Goal: Task Accomplishment & Management: Manage account settings

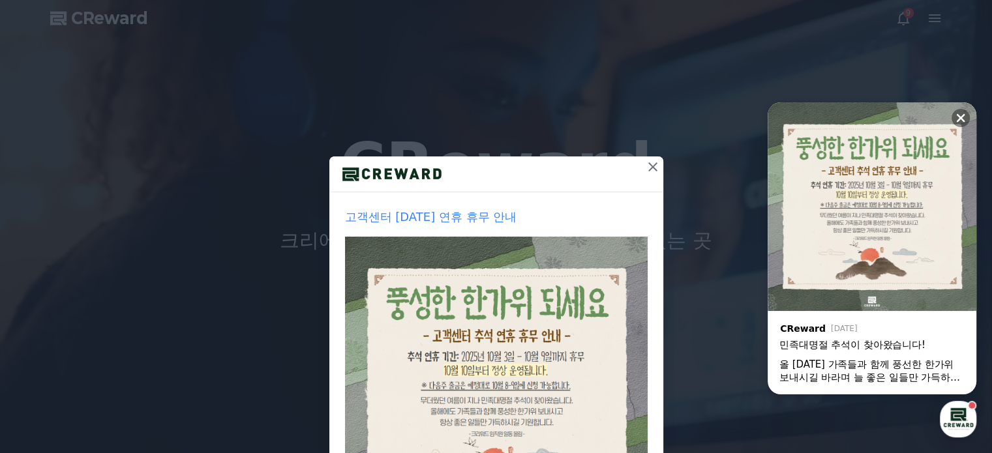
click at [650, 169] on icon at bounding box center [652, 166] width 9 height 9
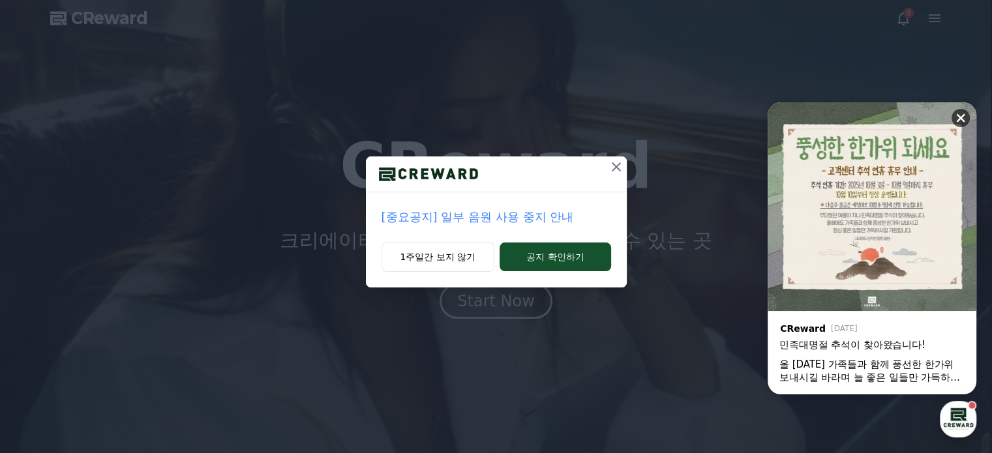
click at [966, 118] on icon at bounding box center [960, 118] width 13 height 13
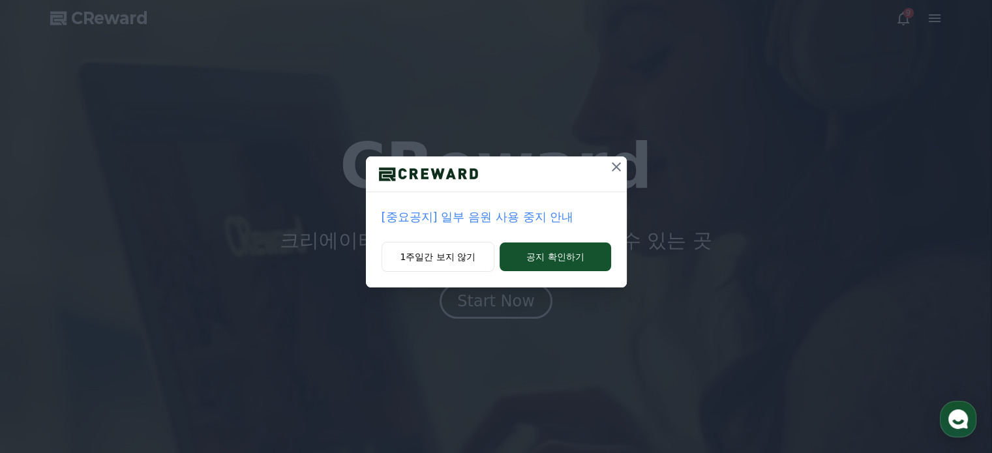
click at [621, 165] on icon at bounding box center [617, 167] width 16 height 16
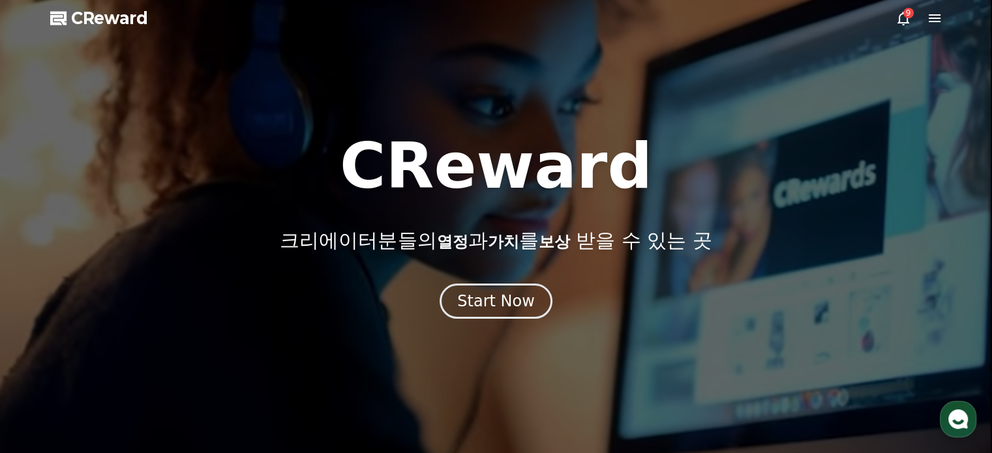
click at [907, 20] on icon at bounding box center [904, 19] width 12 height 14
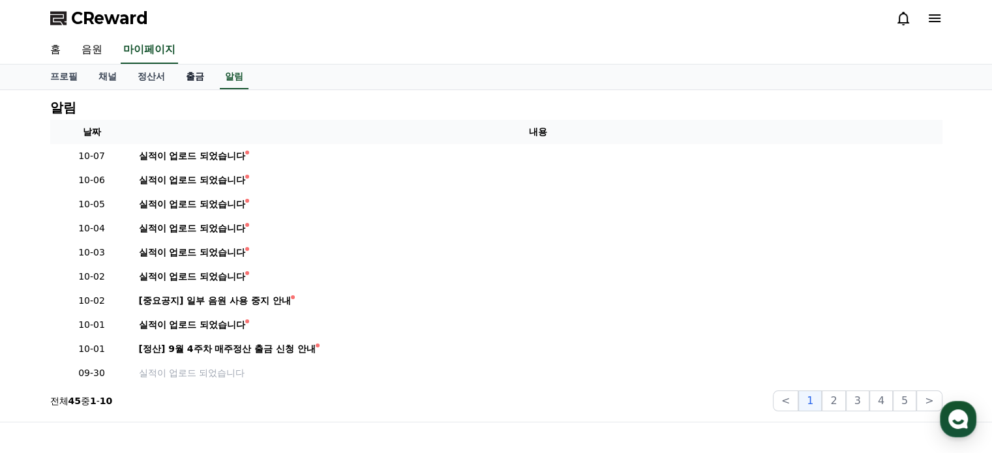
click at [196, 77] on link "출금" at bounding box center [194, 77] width 39 height 25
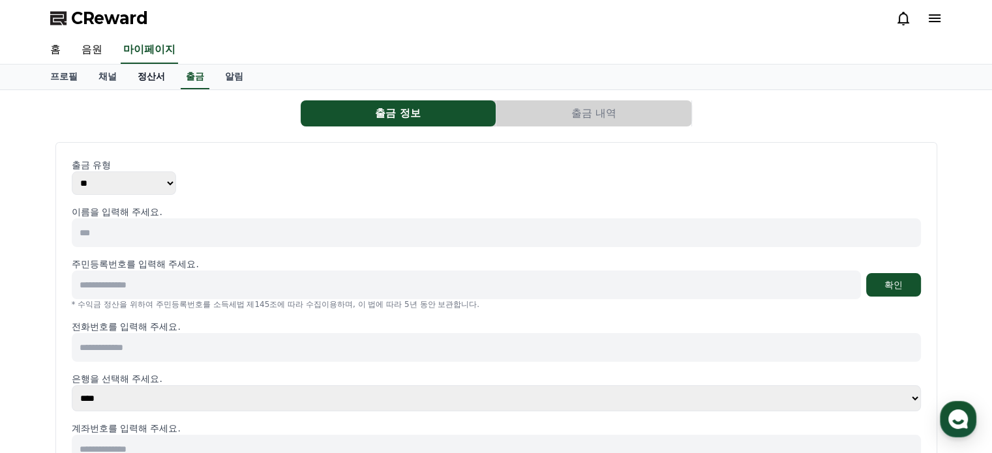
click at [142, 80] on link "정산서" at bounding box center [151, 77] width 48 height 25
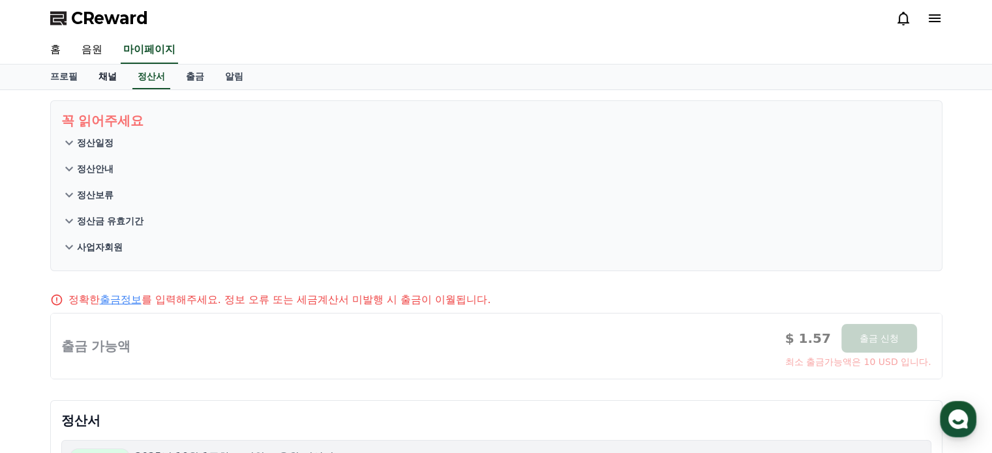
click at [111, 80] on link "채널" at bounding box center [107, 77] width 39 height 25
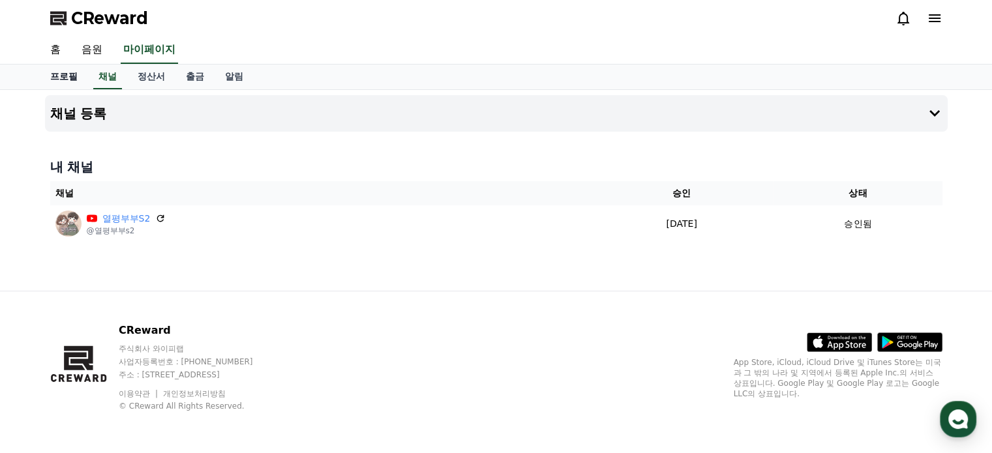
click at [63, 80] on link "프로필" at bounding box center [64, 77] width 48 height 25
select select "**********"
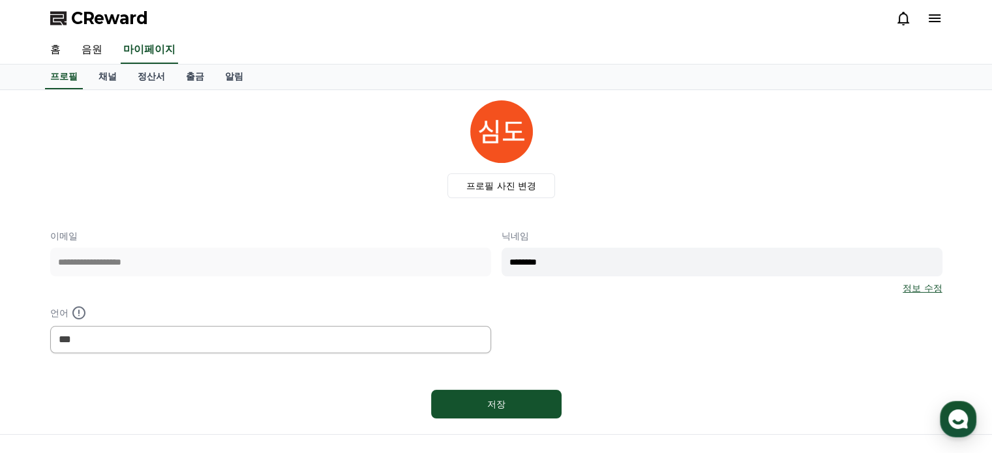
click at [120, 16] on span "CReward" at bounding box center [109, 18] width 77 height 21
